Goal: Transaction & Acquisition: Book appointment/travel/reservation

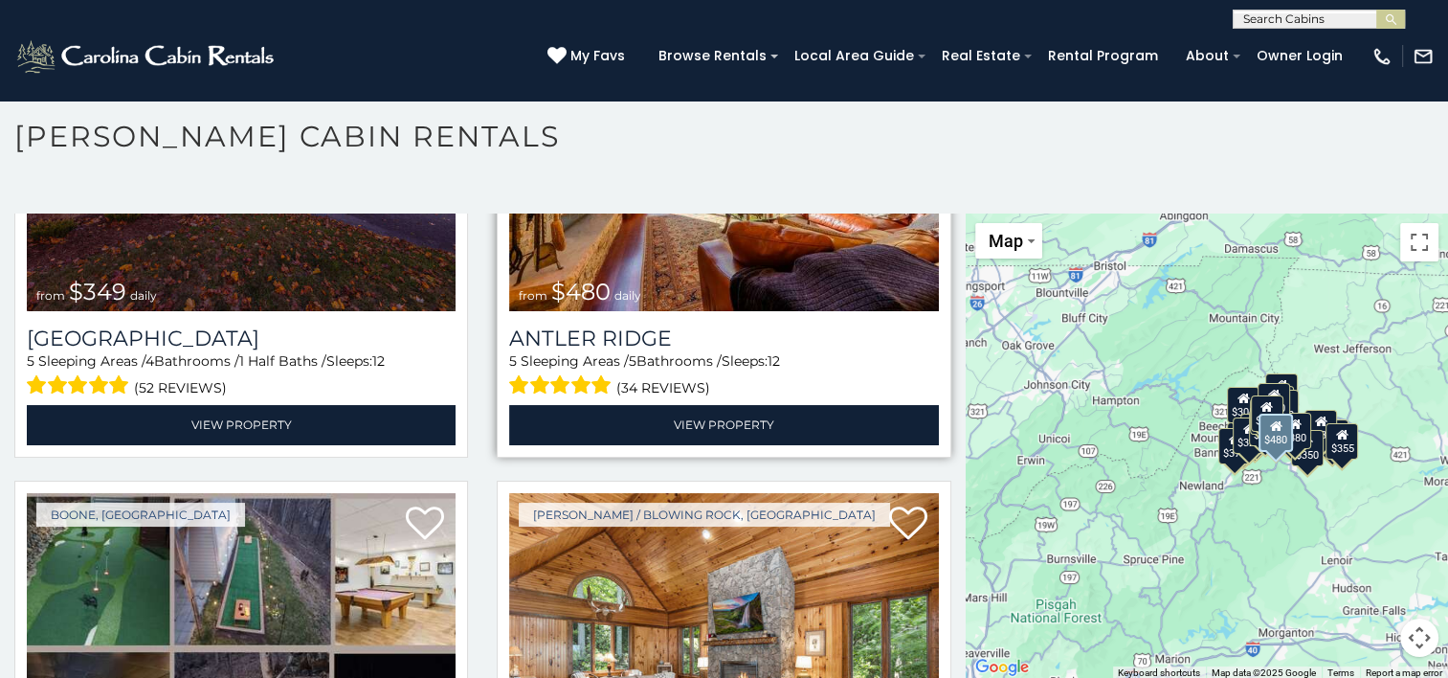
scroll to position [287, 0]
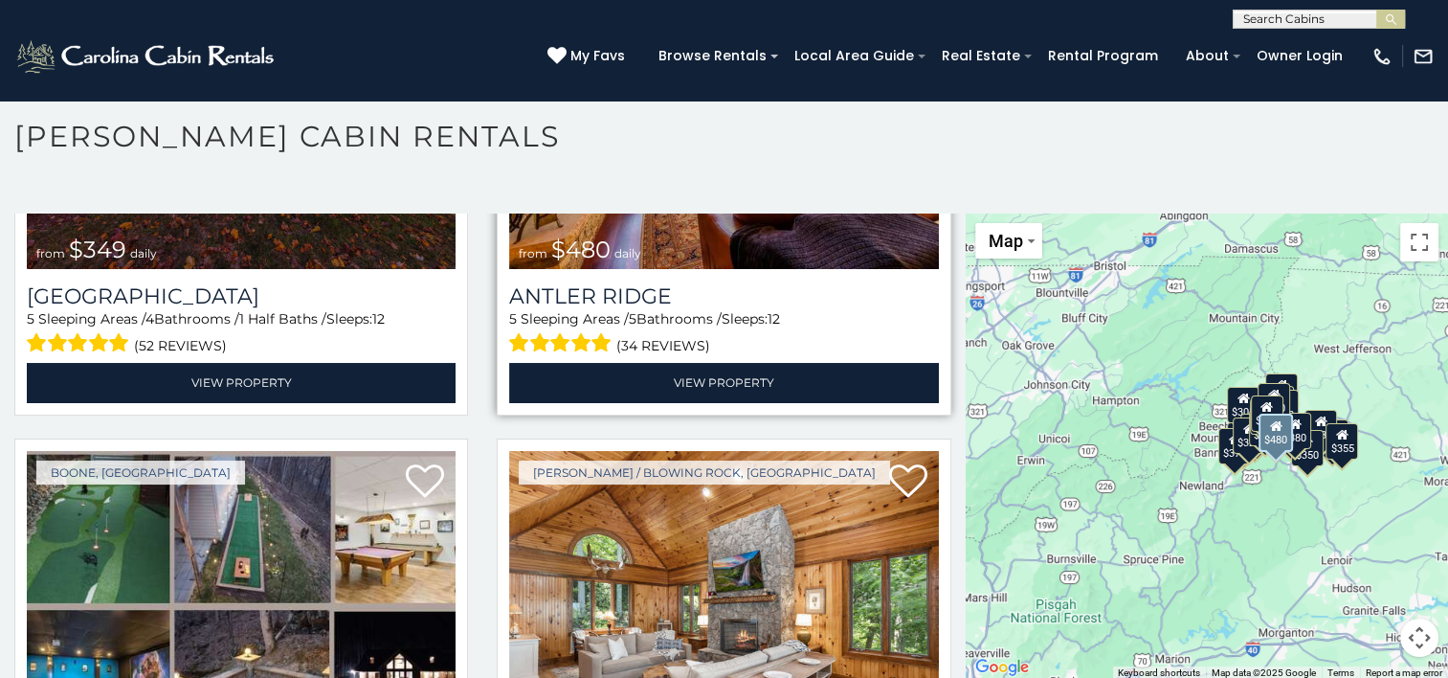
click at [721, 240] on img at bounding box center [723, 125] width 429 height 287
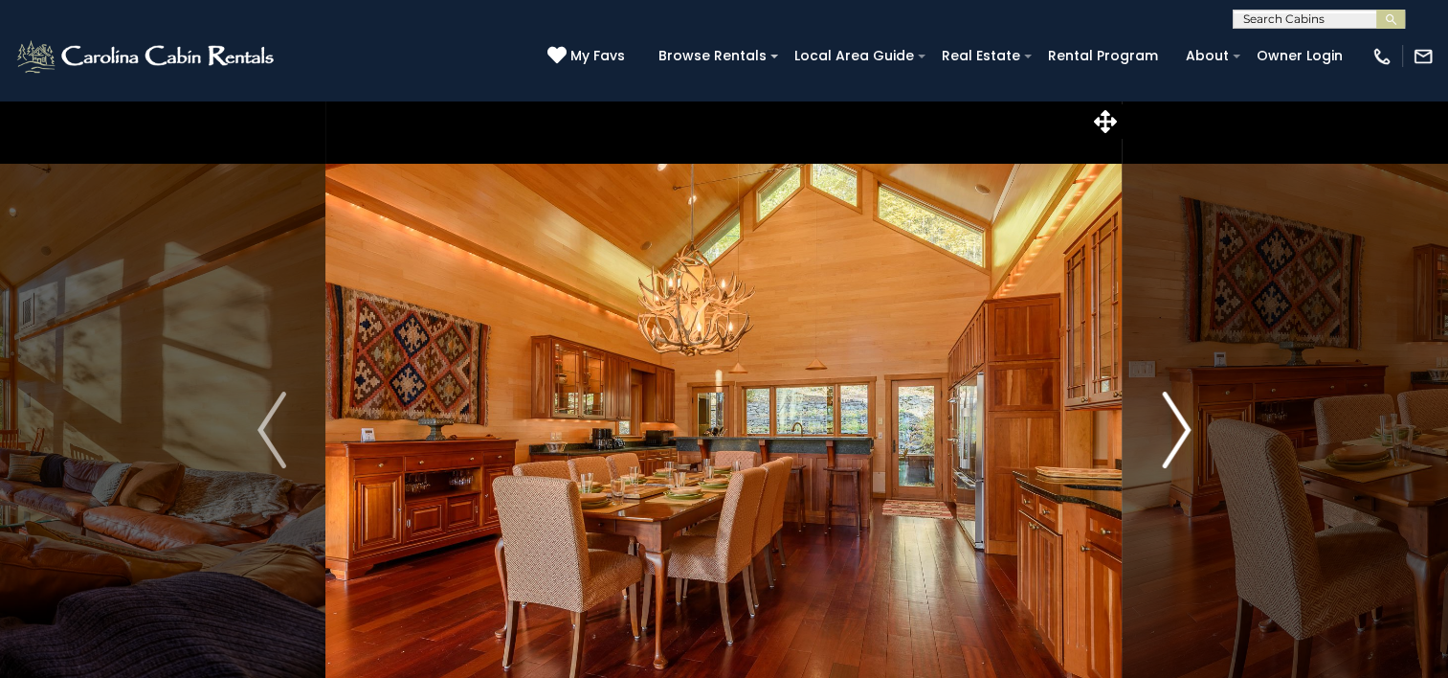
click at [1162, 402] on img "Next" at bounding box center [1176, 429] width 29 height 77
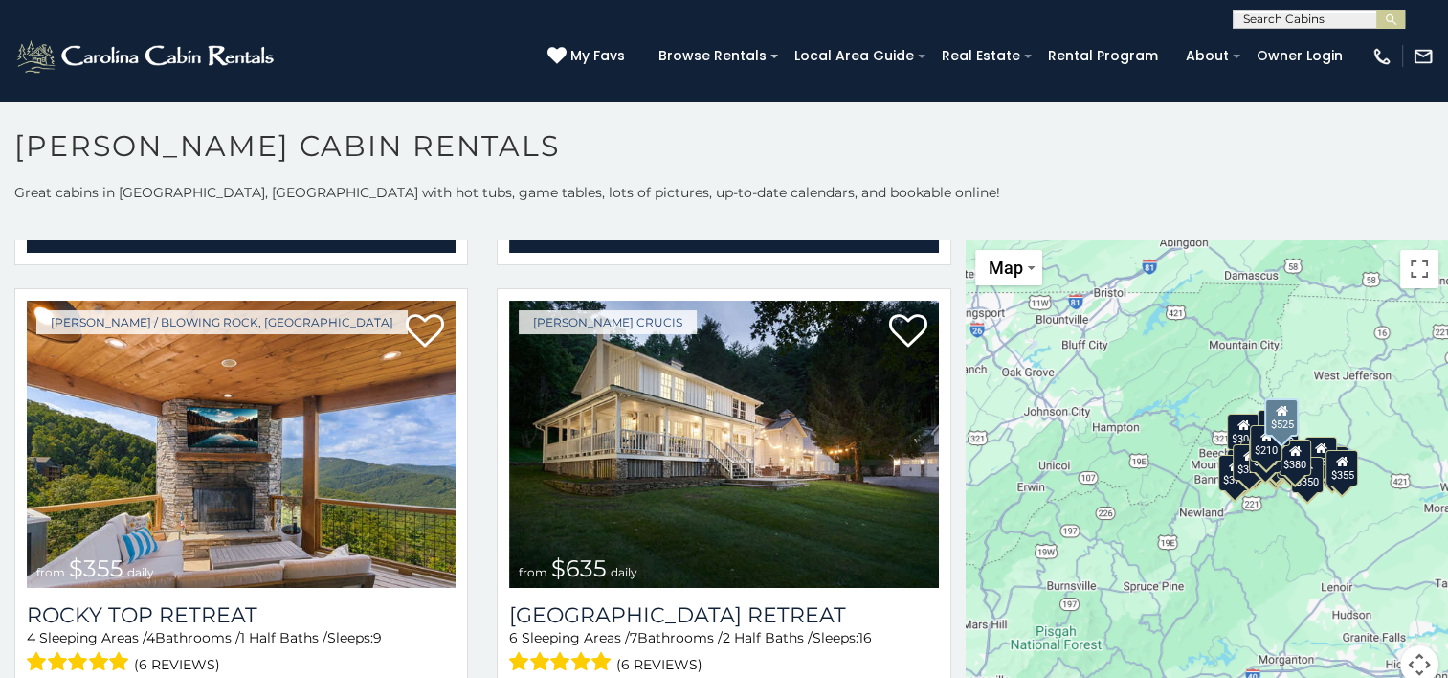
scroll to position [957, 0]
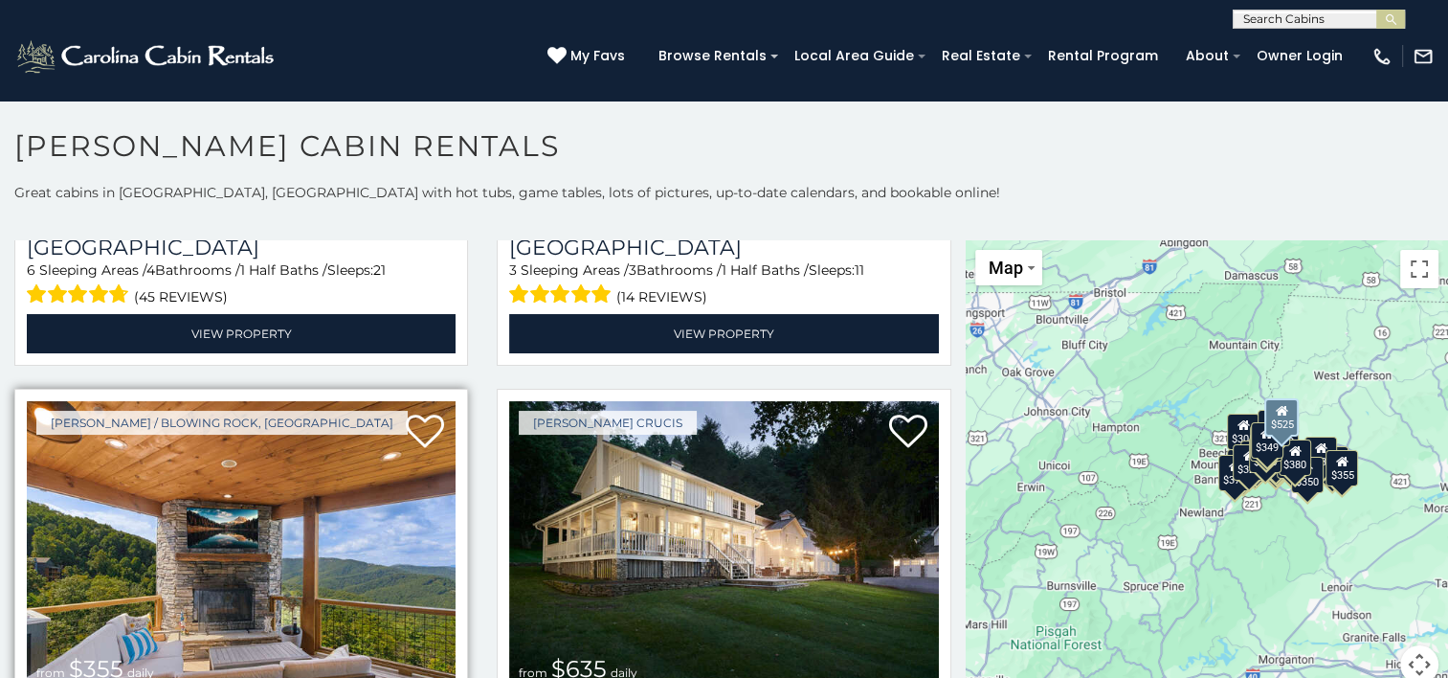
scroll to position [957, 0]
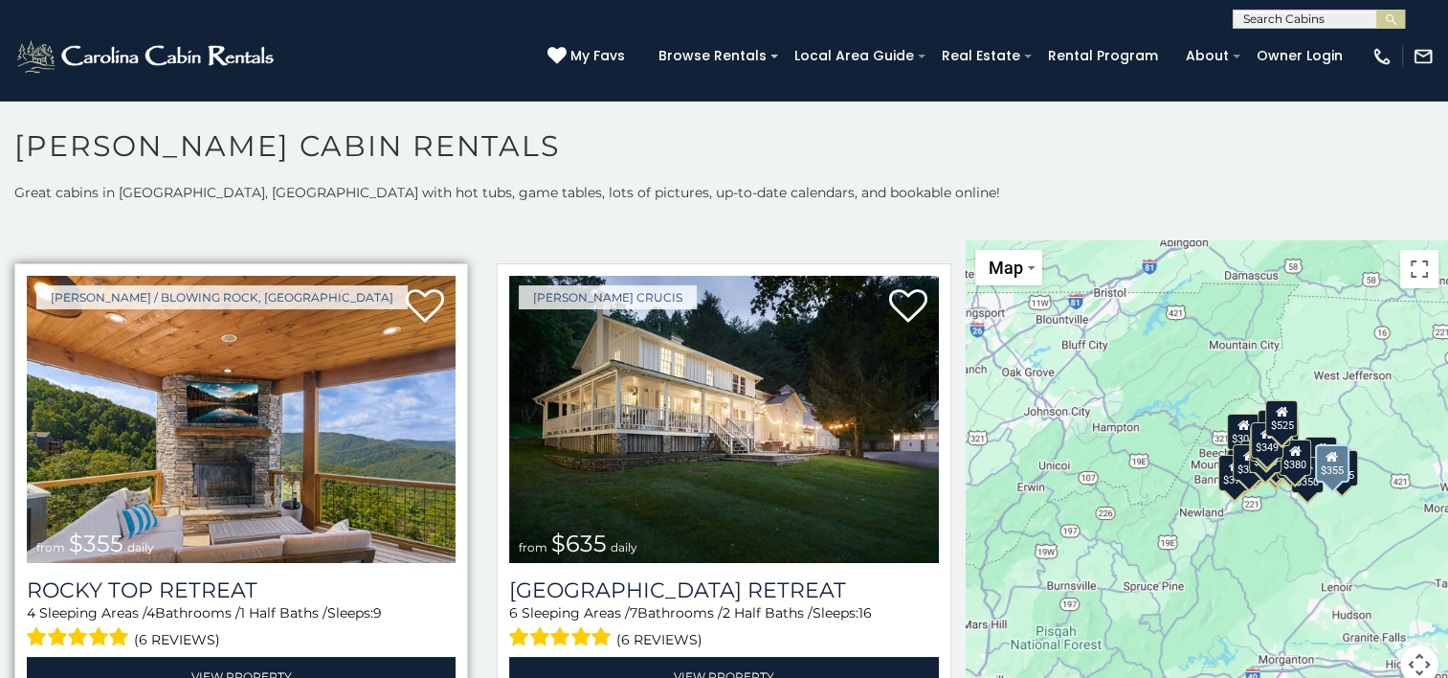
click at [299, 394] on img at bounding box center [241, 419] width 429 height 287
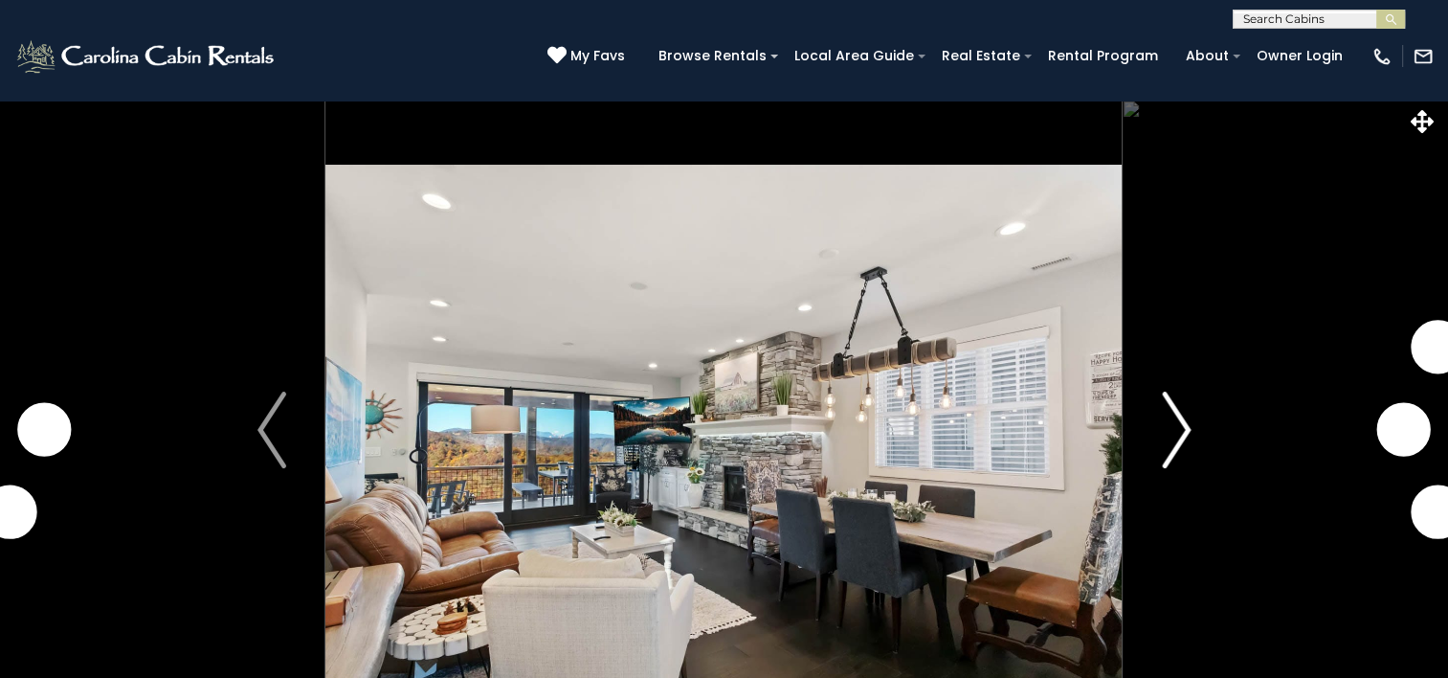
click at [1183, 431] on img "Next" at bounding box center [1176, 429] width 29 height 77
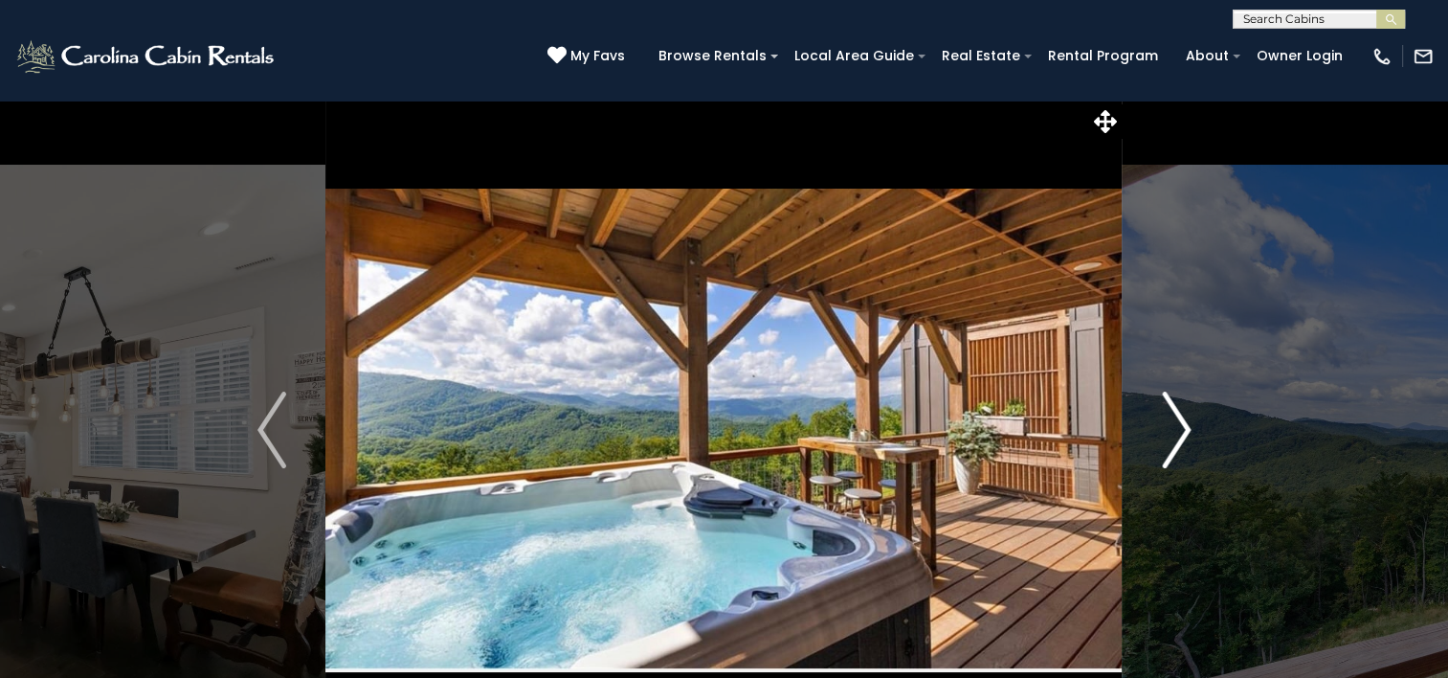
click at [1175, 429] on img "Next" at bounding box center [1176, 429] width 29 height 77
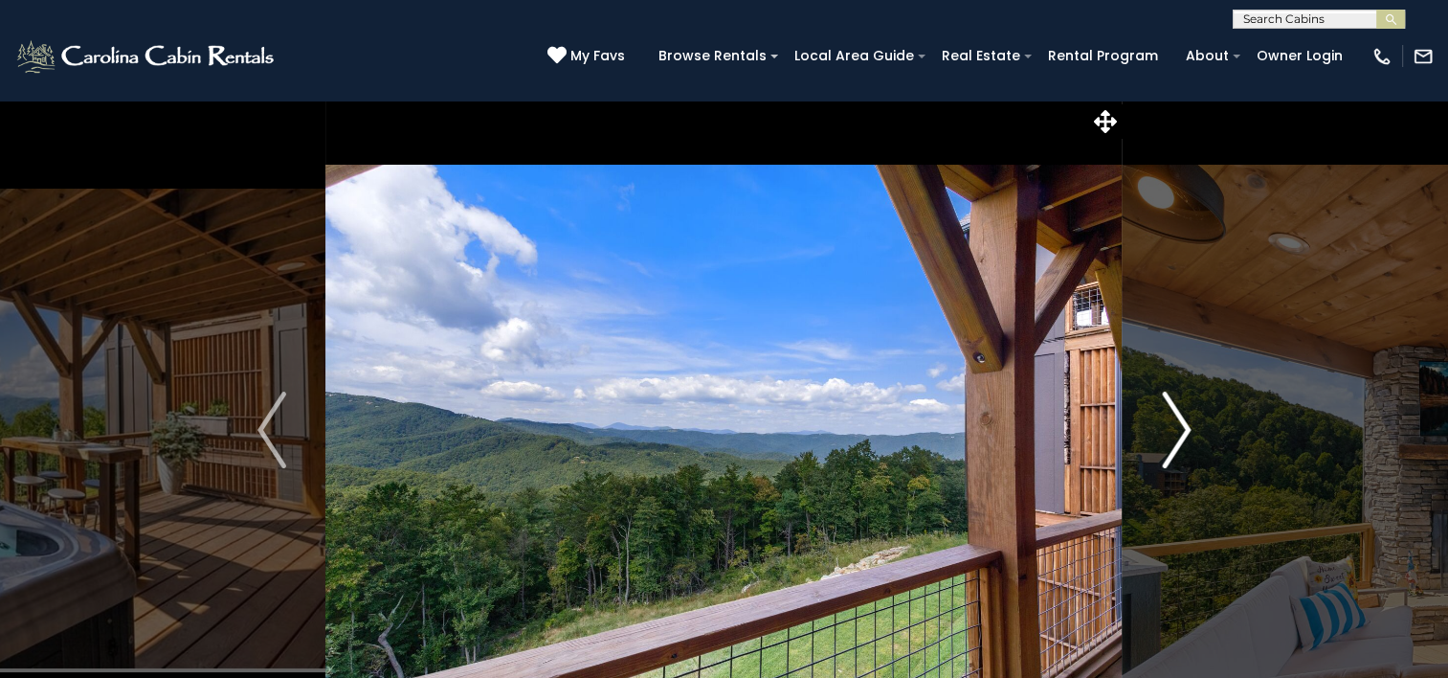
click at [1175, 429] on img "Next" at bounding box center [1176, 429] width 29 height 77
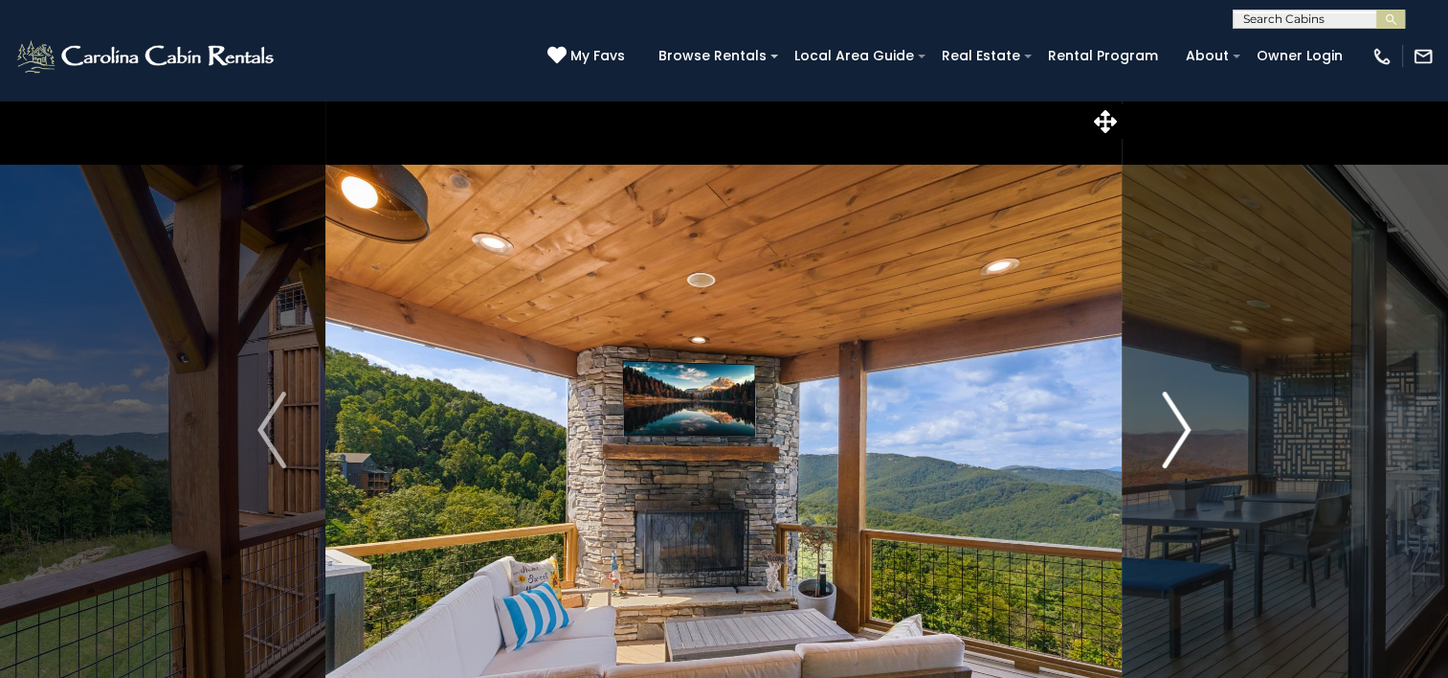
click at [1175, 429] on img "Next" at bounding box center [1176, 429] width 29 height 77
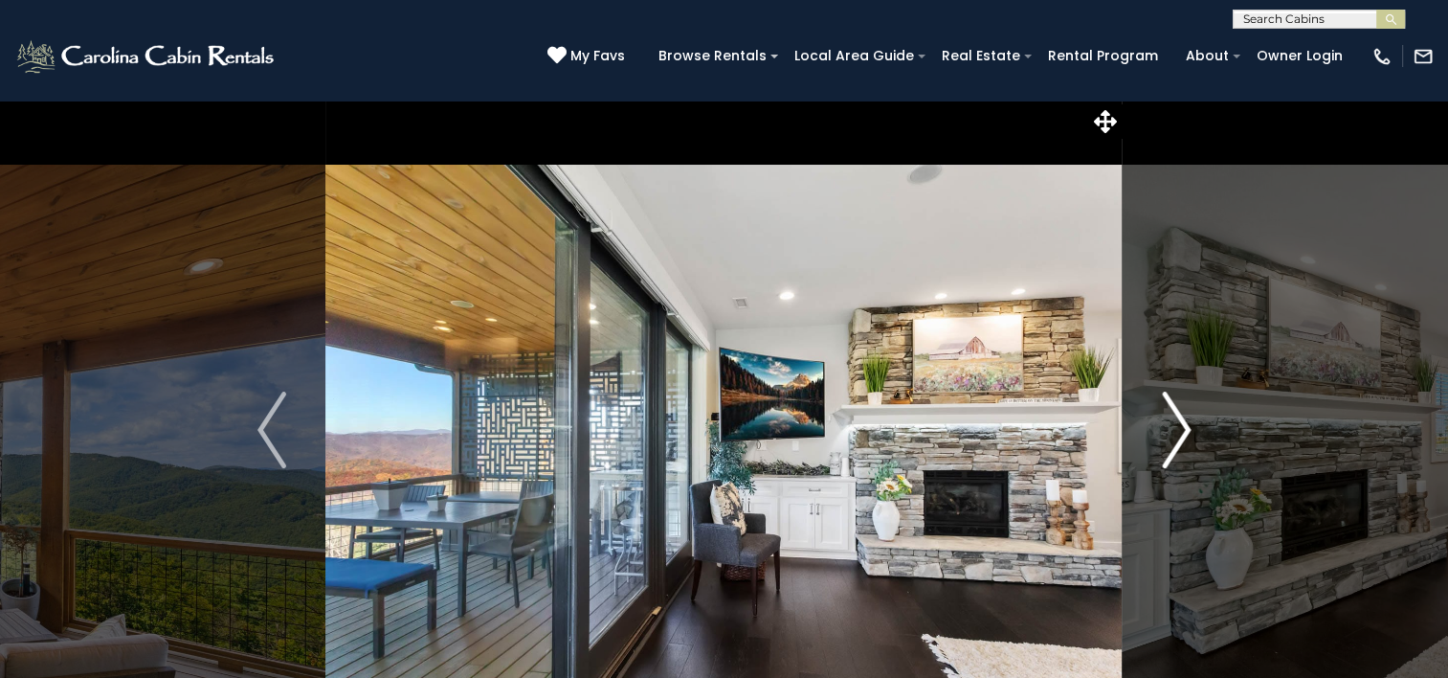
click at [1175, 428] on img "Next" at bounding box center [1176, 429] width 29 height 77
